Goal: Task Accomplishment & Management: Manage account settings

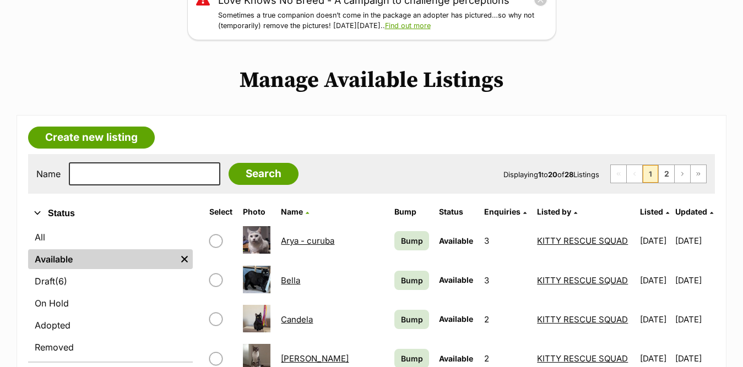
scroll to position [275, 0]
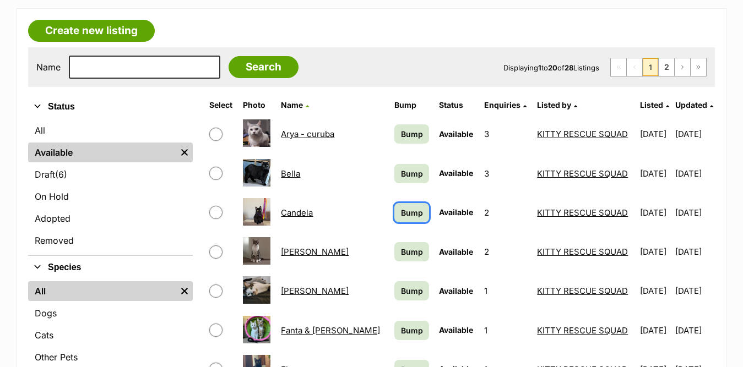
click at [401, 212] on span "Bump" at bounding box center [412, 213] width 22 height 12
click at [401, 256] on span "Bump" at bounding box center [412, 252] width 22 height 12
drag, startPoint x: 382, startPoint y: 294, endPoint x: 384, endPoint y: 283, distance: 11.8
click at [401, 294] on span "Bump" at bounding box center [412, 291] width 22 height 12
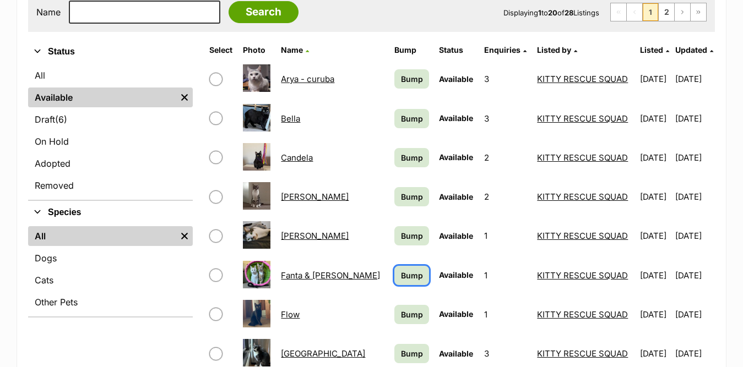
click at [401, 278] on span "Bump" at bounding box center [412, 276] width 22 height 12
click at [401, 319] on span "Bump" at bounding box center [412, 315] width 22 height 12
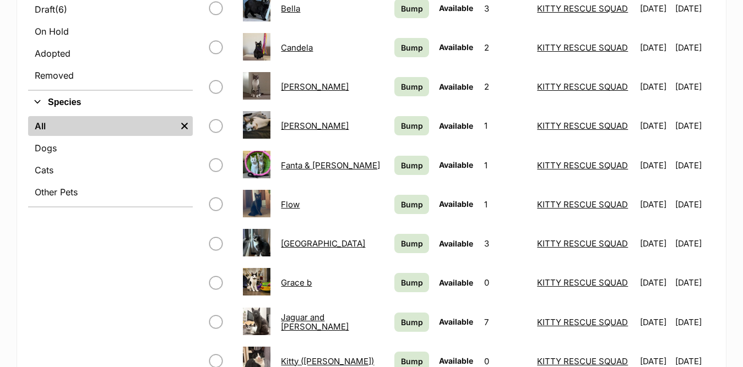
drag, startPoint x: 384, startPoint y: 299, endPoint x: 383, endPoint y: 292, distance: 6.3
click at [390, 296] on td "Bump" at bounding box center [412, 283] width 44 height 38
click at [401, 280] on span "Bump" at bounding box center [412, 283] width 22 height 12
click at [401, 243] on span "Bump" at bounding box center [412, 244] width 22 height 12
click at [401, 321] on span "Bump" at bounding box center [412, 323] width 22 height 12
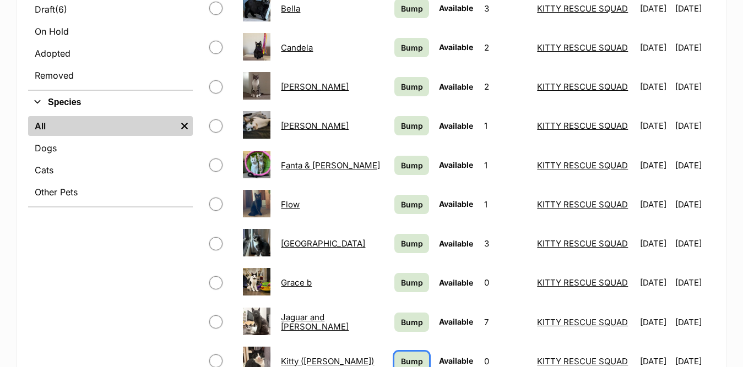
drag, startPoint x: 376, startPoint y: 357, endPoint x: 378, endPoint y: 351, distance: 6.4
click at [401, 356] on span "Bump" at bounding box center [412, 362] width 22 height 12
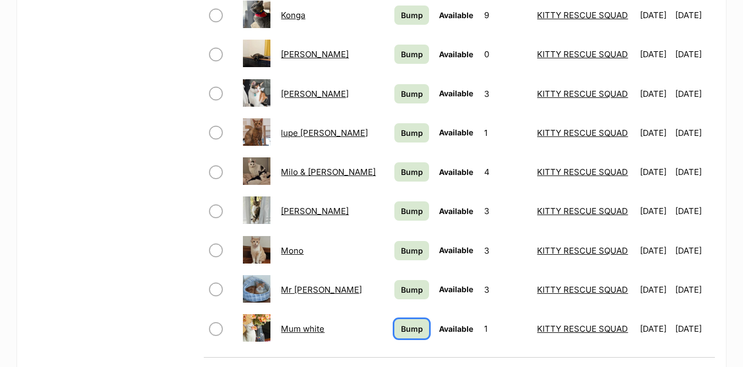
click at [401, 328] on span "Bump" at bounding box center [412, 329] width 22 height 12
click at [401, 291] on span "Bump" at bounding box center [412, 290] width 22 height 12
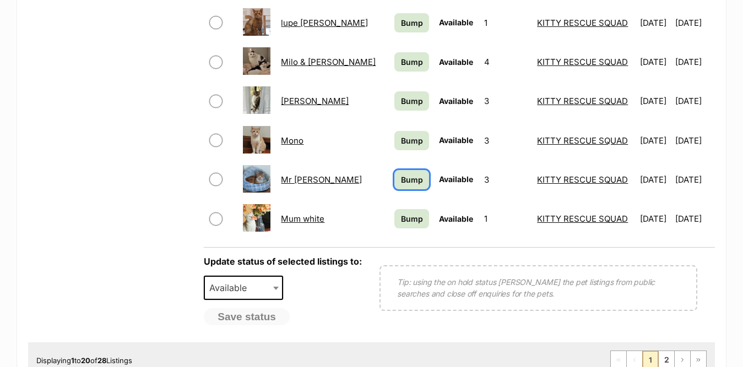
scroll to position [496, 0]
